Goal: Check status: Check status

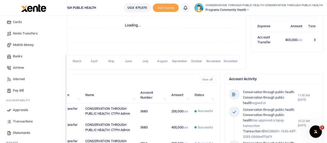
scroll to position [53, 0]
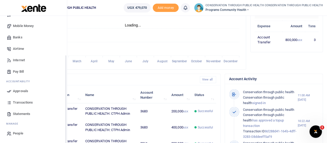
click at [16, 113] on span "Statements" at bounding box center [21, 113] width 17 height 5
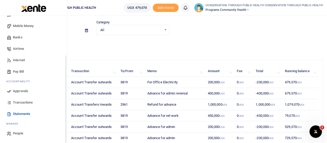
scroll to position [26, 0]
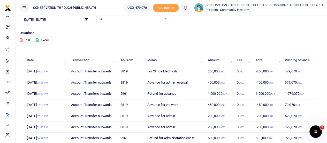
click at [86, 19] on icon at bounding box center [86, 19] width 3 height 3
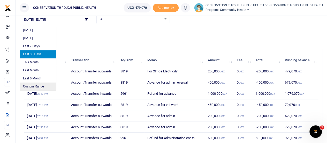
click at [40, 86] on li "Custom Range" at bounding box center [38, 86] width 36 height 8
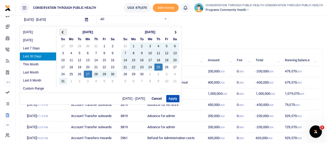
click at [64, 32] on th at bounding box center [63, 31] width 8 height 7
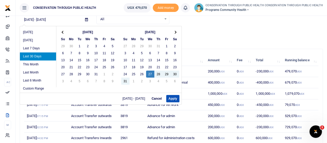
click at [64, 32] on th at bounding box center [63, 31] width 8 height 7
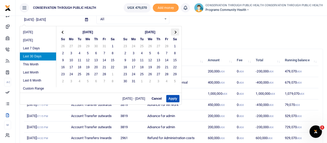
click at [173, 30] on th at bounding box center [175, 31] width 8 height 7
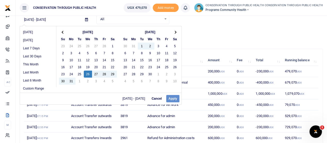
click at [175, 98] on div "08/27/2025 - 09/25/2025 Cancel Apply" at bounding box center [101, 98] width 162 height 12
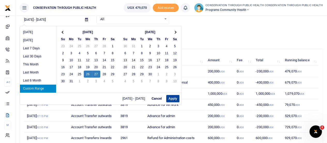
click at [173, 97] on button "Apply" at bounding box center [172, 98] width 13 height 7
type input "03/26/2025 - 03/27/2025"
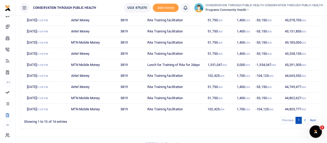
scroll to position [94, 0]
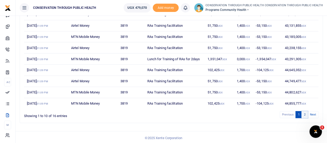
click at [305, 112] on link "2" at bounding box center [305, 114] width 6 height 7
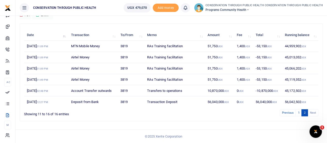
scroll to position [50, 0]
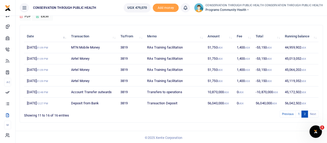
click at [250, 9] on icon at bounding box center [248, 10] width 3 height 4
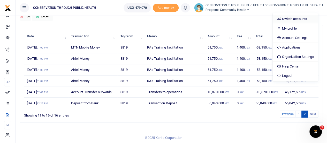
click at [295, 19] on link "Switch accounts" at bounding box center [295, 18] width 45 height 7
